Goal: Task Accomplishment & Management: Manage account settings

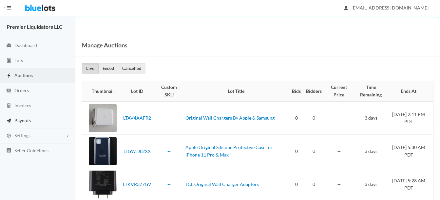
click at [18, 120] on span "Payouts" at bounding box center [22, 121] width 16 height 6
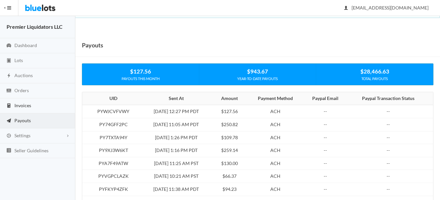
click at [13, 102] on link "Invoices" at bounding box center [37, 106] width 75 height 15
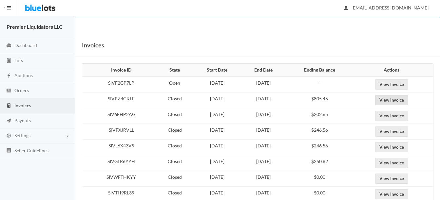
click at [400, 99] on link "View Invoice" at bounding box center [391, 100] width 33 height 10
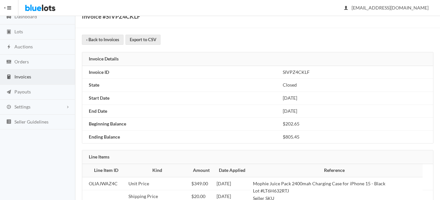
scroll to position [18, 0]
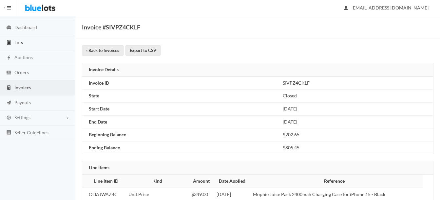
click at [18, 42] on span "Lots" at bounding box center [18, 43] width 9 height 6
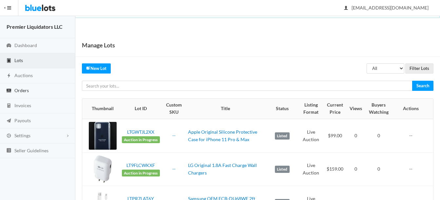
click at [22, 89] on span "Orders" at bounding box center [21, 91] width 14 height 6
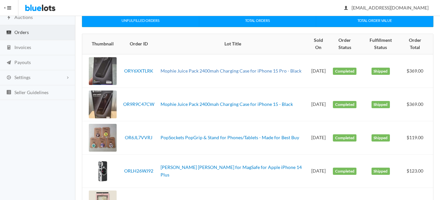
scroll to position [65, 0]
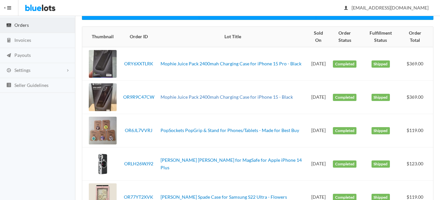
click at [184, 96] on link "Mophie Juice Pack 2400mah Charging Case for iPhone 15 - Black" at bounding box center [226, 97] width 132 height 6
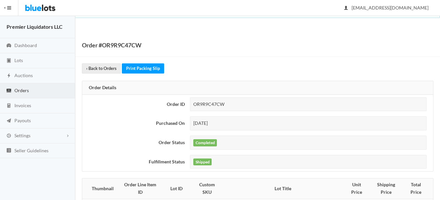
scroll to position [95, 0]
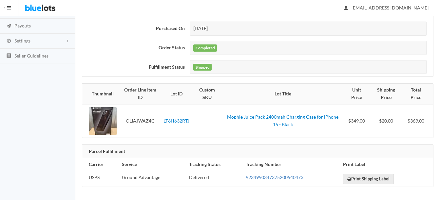
click at [278, 179] on link "9234990347375200540473" at bounding box center [275, 178] width 58 height 6
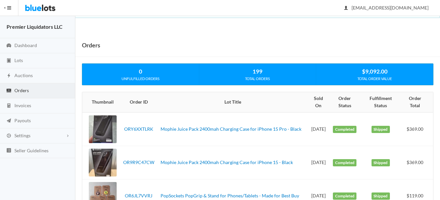
scroll to position [65, 0]
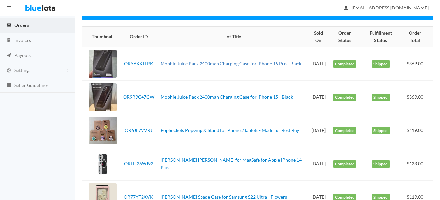
click at [232, 61] on link "Mophie Juice Pack 2400mah Charging Case for iPhone 15 Pro - Black" at bounding box center [230, 64] width 141 height 6
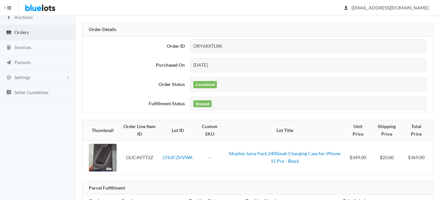
scroll to position [95, 0]
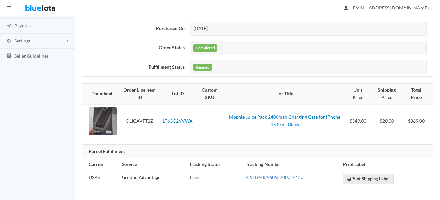
click at [269, 178] on link "9234990396055700014150" at bounding box center [275, 178] width 58 height 6
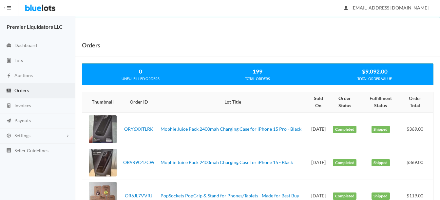
scroll to position [65, 0]
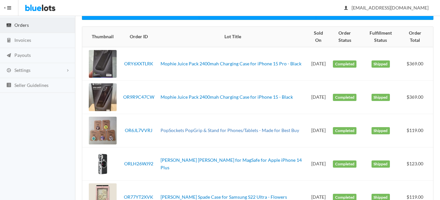
click at [226, 128] on link "PopSockets PopGrip & Stand for Phones/Tablets - Made for Best Buy" at bounding box center [229, 131] width 139 height 6
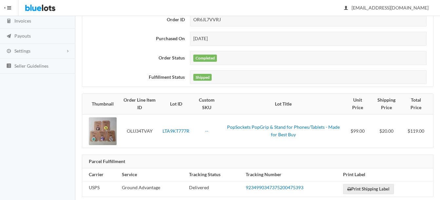
scroll to position [95, 0]
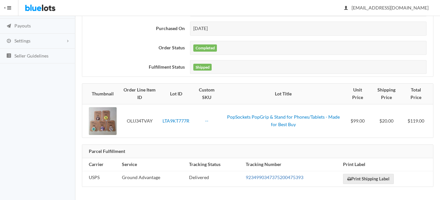
click at [271, 177] on link "9234990347375200475393" at bounding box center [275, 178] width 58 height 6
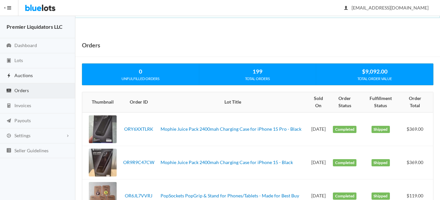
click at [25, 72] on link "Auctions" at bounding box center [37, 75] width 75 height 15
